Goal: Find specific page/section

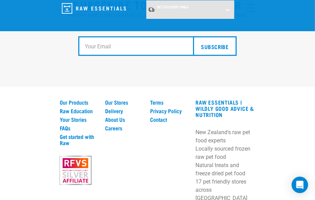
scroll to position [1372, 0]
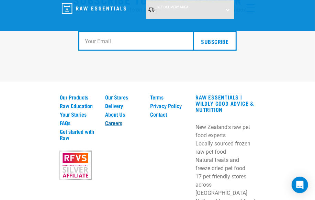
click at [115, 120] on link "Careers" at bounding box center [123, 123] width 37 height 6
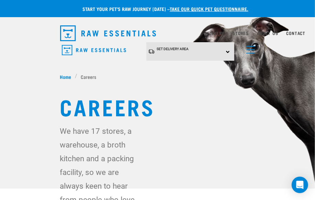
click at [216, 51] on div "Set Delivery Area North Island South Island" at bounding box center [190, 51] width 88 height 19
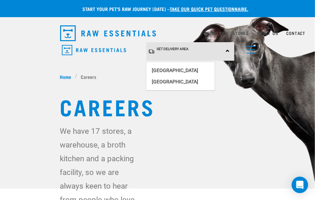
click at [225, 130] on div "We have 17 stores, a warehouse, a broth kitchen and a packing facility, so we a…" at bounding box center [157, 179] width 195 height 110
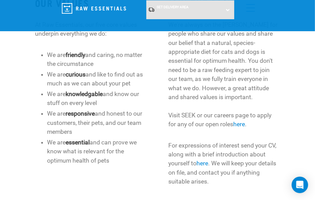
scroll to position [281, 0]
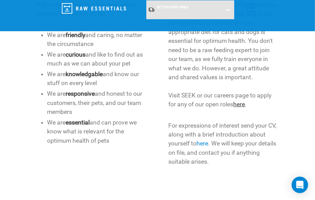
click at [242, 101] on link "here" at bounding box center [239, 104] width 12 height 7
